Goal: Obtain resource: Download file/media

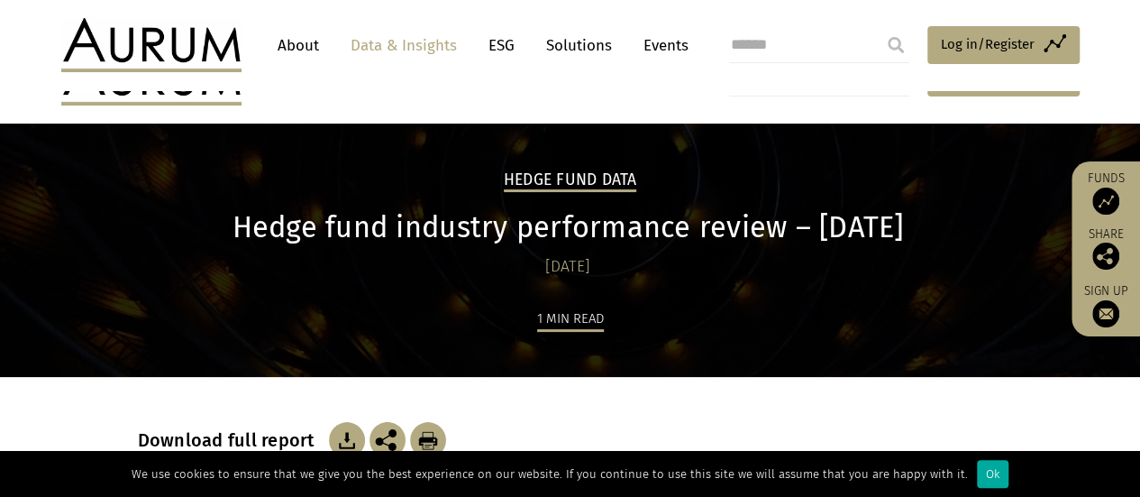
scroll to position [141, 0]
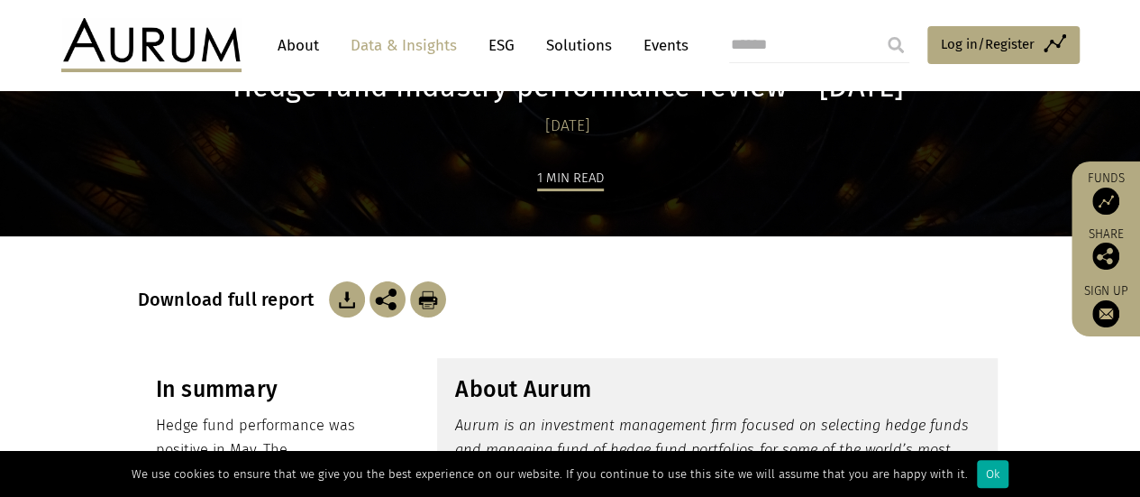
click at [334, 299] on img at bounding box center [347, 299] width 36 height 36
